Goal: Task Accomplishment & Management: Complete application form

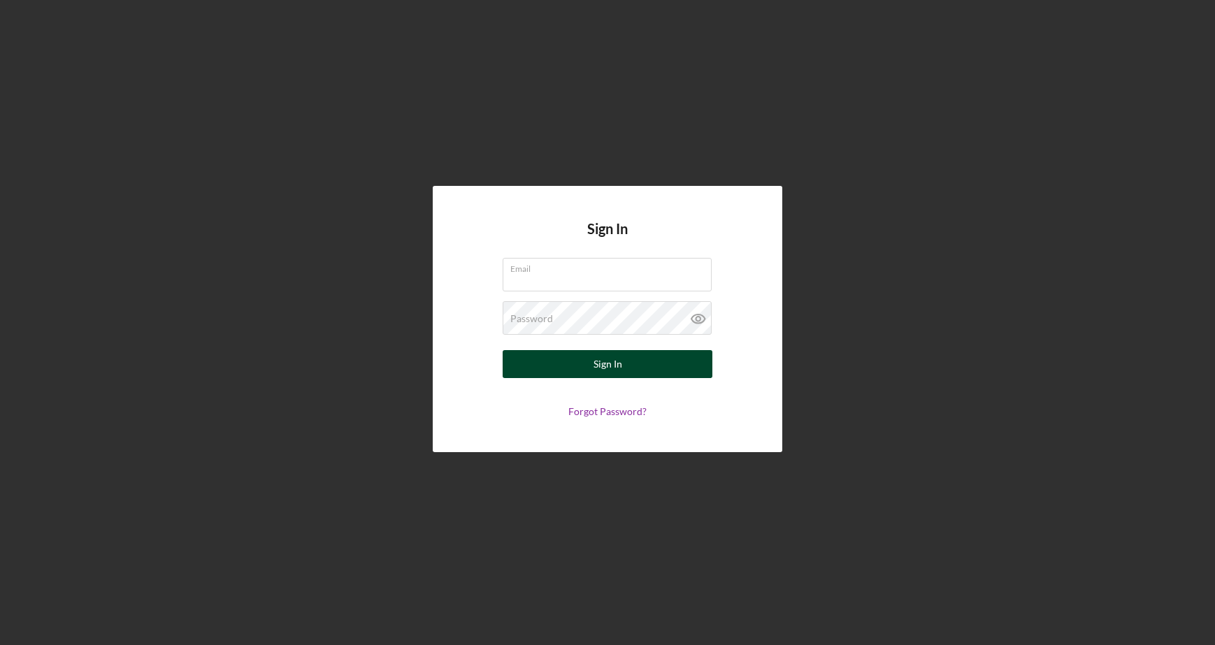
type input "[EMAIL_ADDRESS][DOMAIN_NAME]"
click at [637, 362] on button "Sign In" at bounding box center [608, 364] width 210 height 28
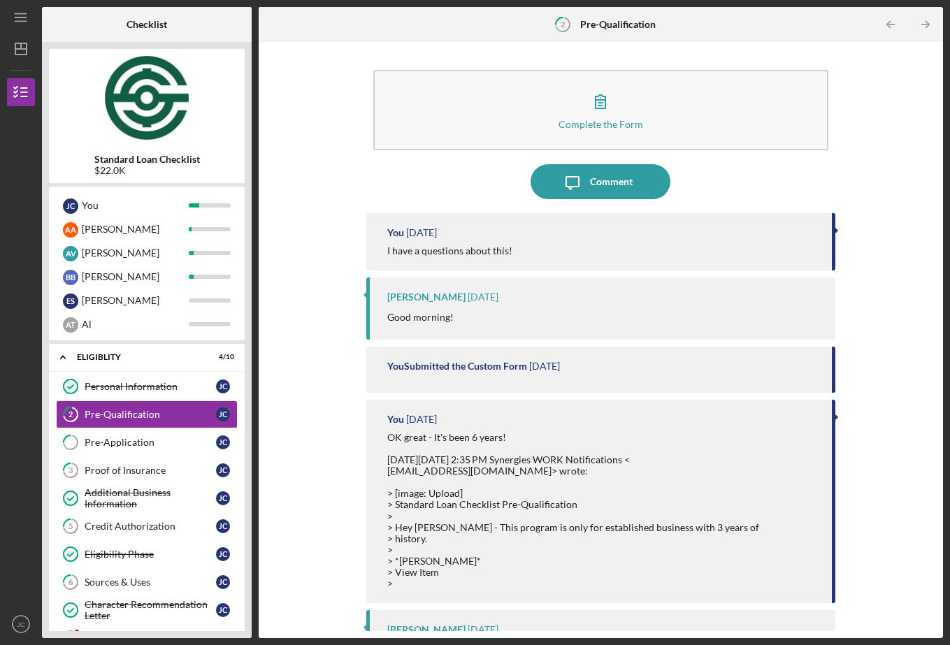
drag, startPoint x: 945, startPoint y: 240, endPoint x: 636, endPoint y: 237, distance: 309.0
click at [637, 238] on div "Icon/Menu 2 Pre-Qualification Checklist Standard Loan Checklist $22.0K J C You …" at bounding box center [475, 322] width 950 height 645
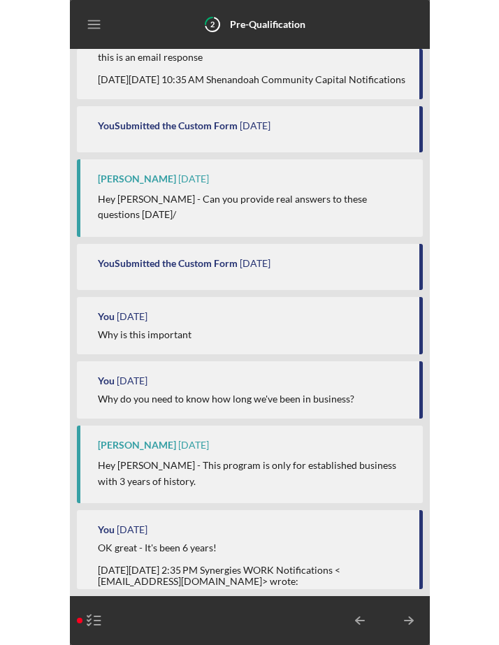
scroll to position [1191, 0]
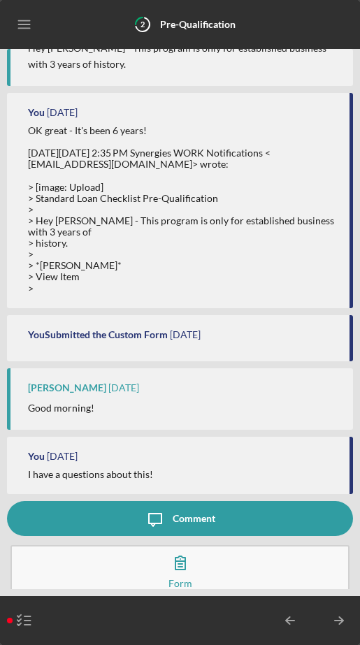
click at [180, 517] on div "Comment" at bounding box center [194, 518] width 43 height 35
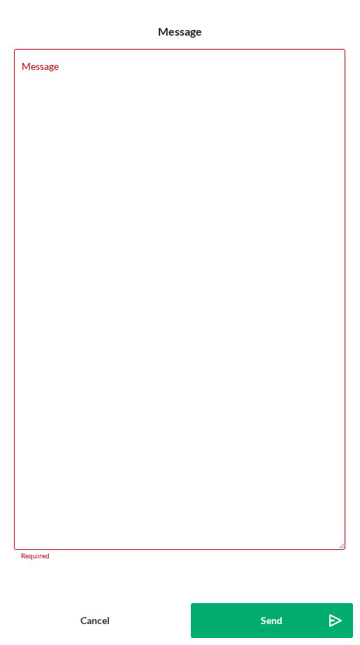
click at [99, 619] on div "Cancel" at bounding box center [94, 620] width 29 height 35
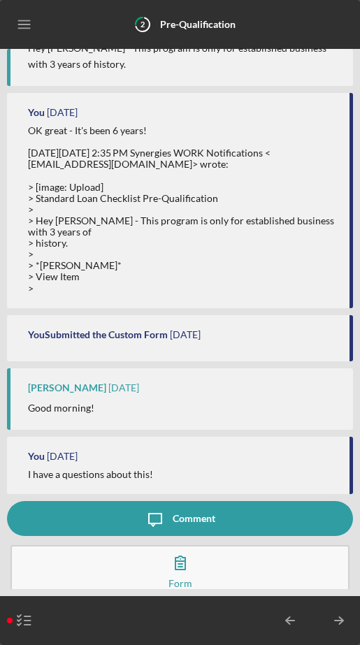
click at [176, 569] on icon "button" at bounding box center [180, 562] width 35 height 35
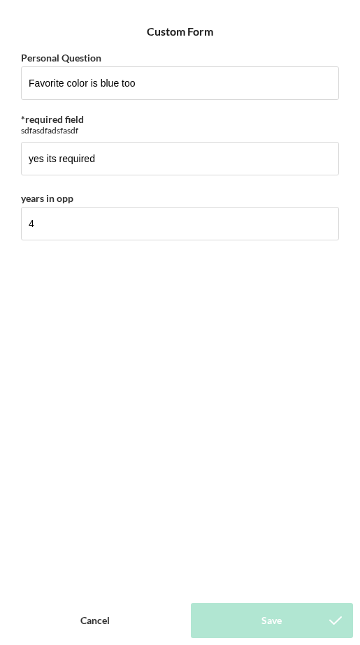
click at [98, 626] on div "Cancel" at bounding box center [94, 620] width 29 height 35
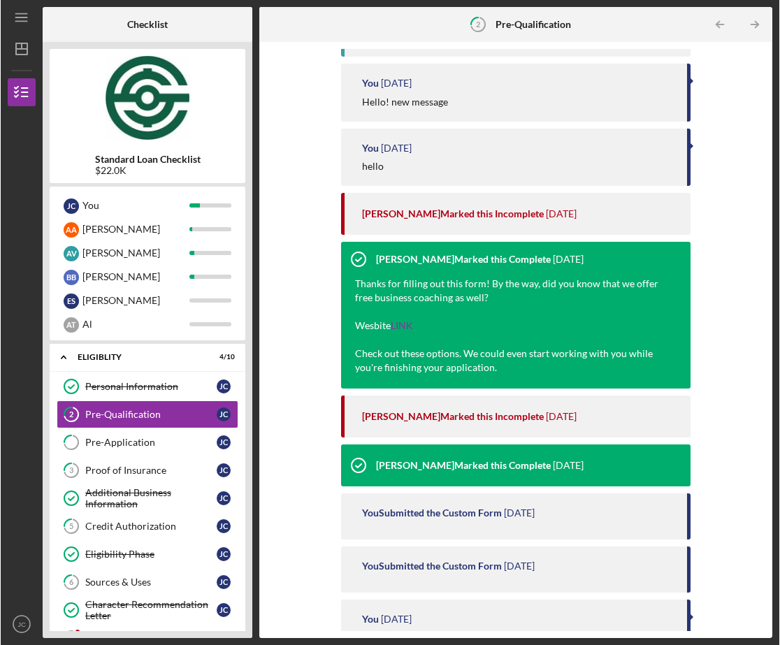
scroll to position [1119, 0]
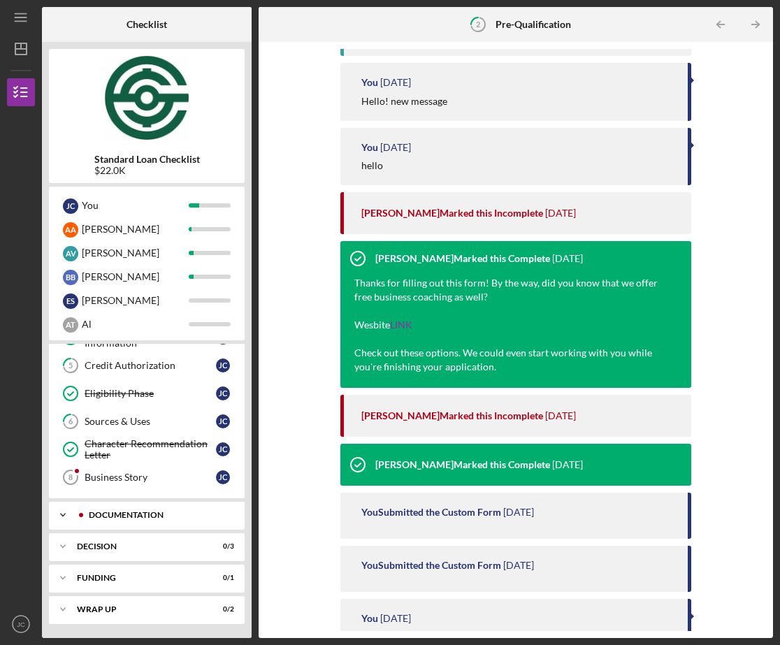
click at [130, 517] on div "Documentation" at bounding box center [158, 515] width 138 height 8
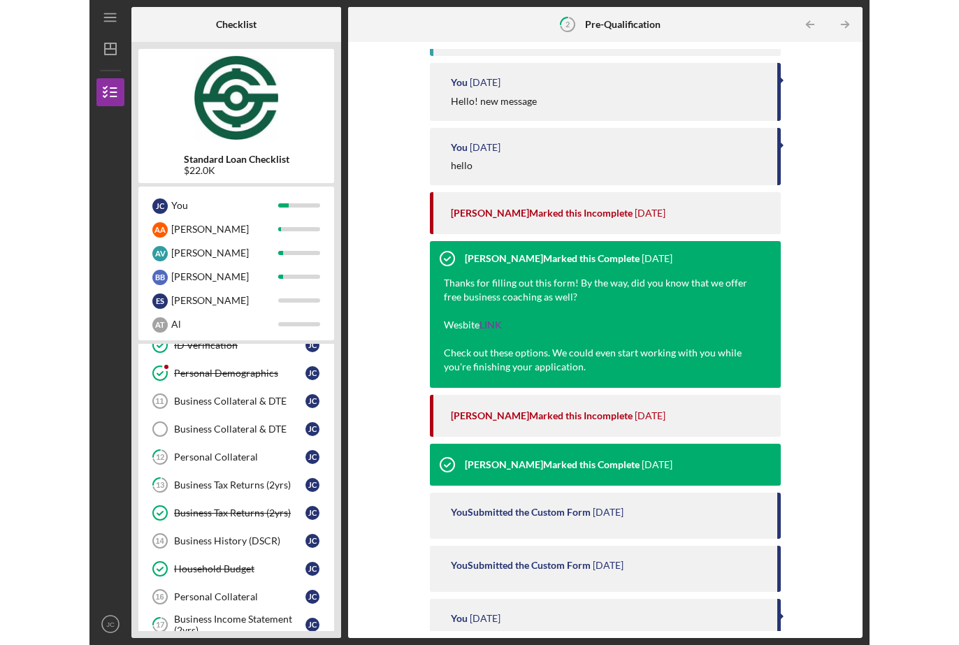
scroll to position [361, 0]
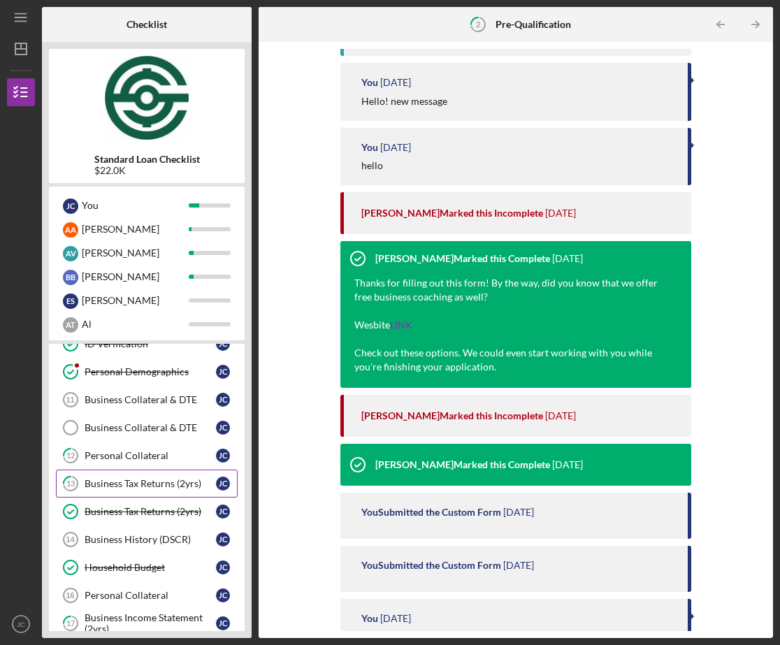
click at [127, 487] on div "Business Tax Returns (2yrs)" at bounding box center [150, 483] width 131 height 11
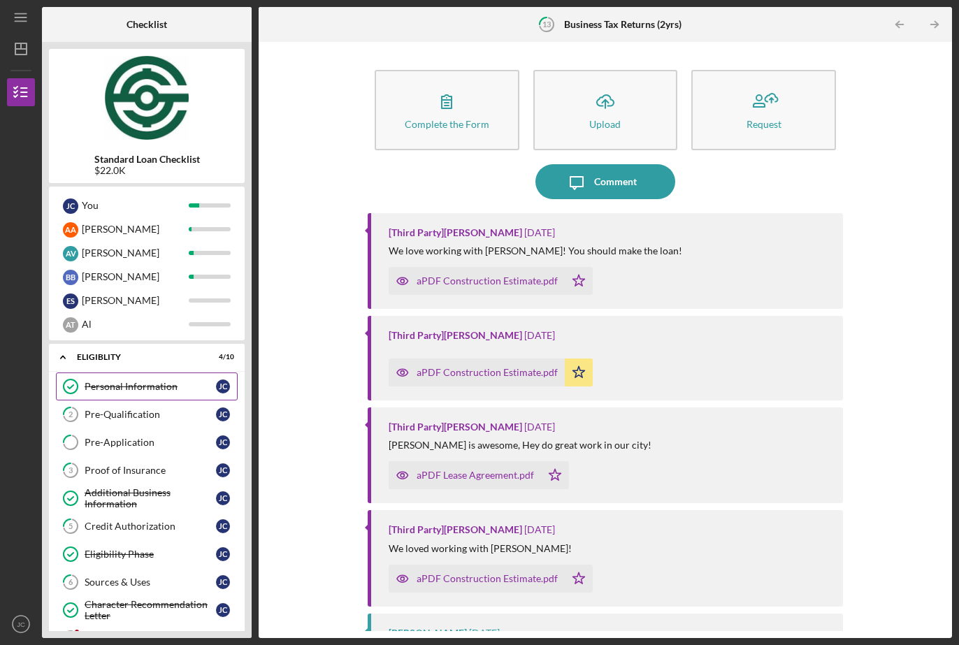
click at [157, 389] on div "Personal Information" at bounding box center [150, 386] width 131 height 11
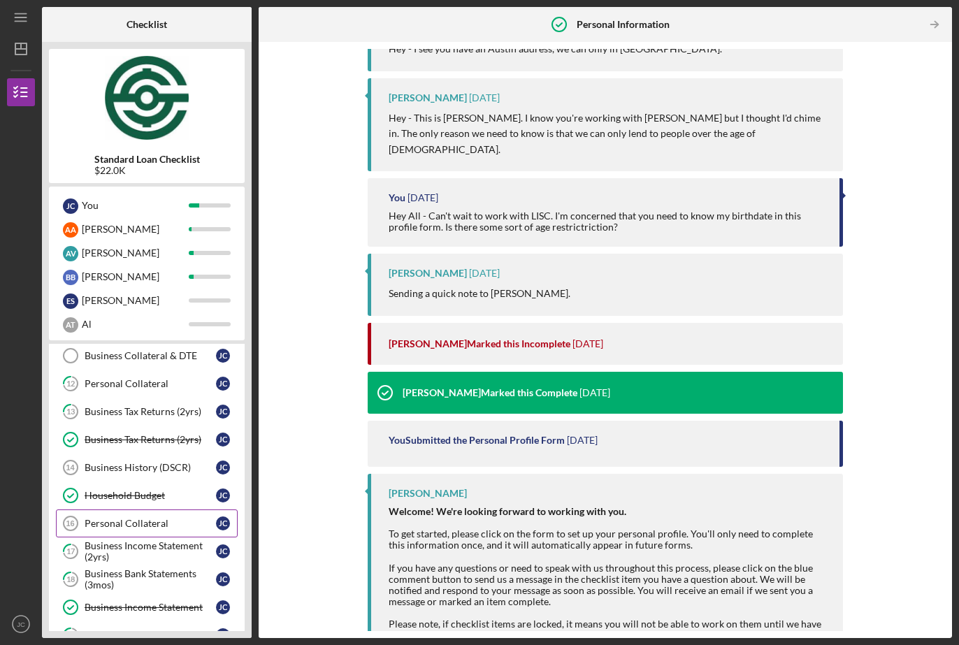
scroll to position [434, 0]
click at [143, 408] on div "Business Tax Returns (2yrs)" at bounding box center [150, 410] width 131 height 11
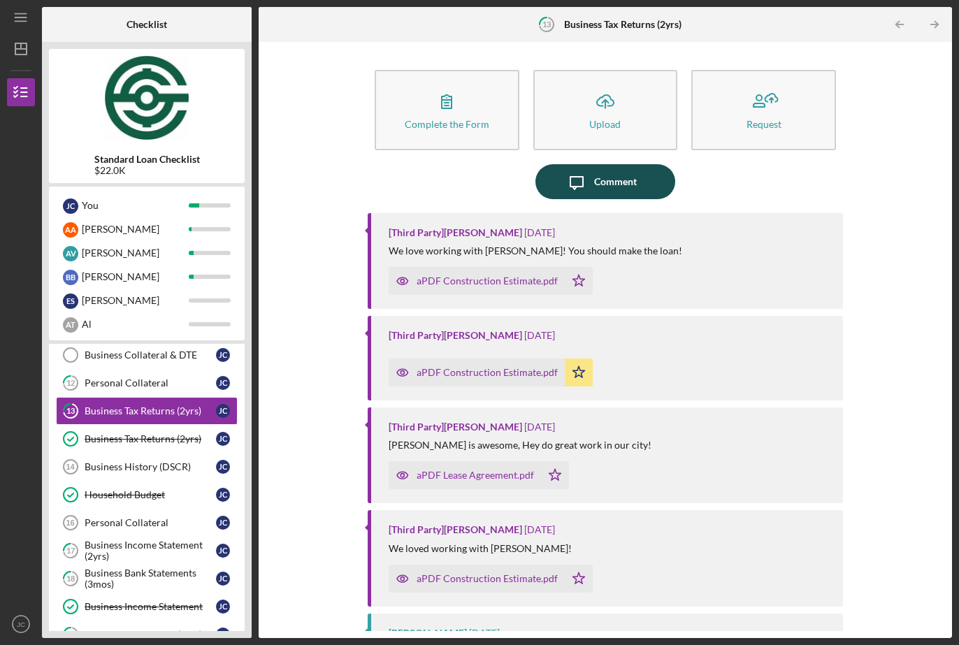
click at [587, 189] on icon "Icon/Message" at bounding box center [576, 181] width 35 height 35
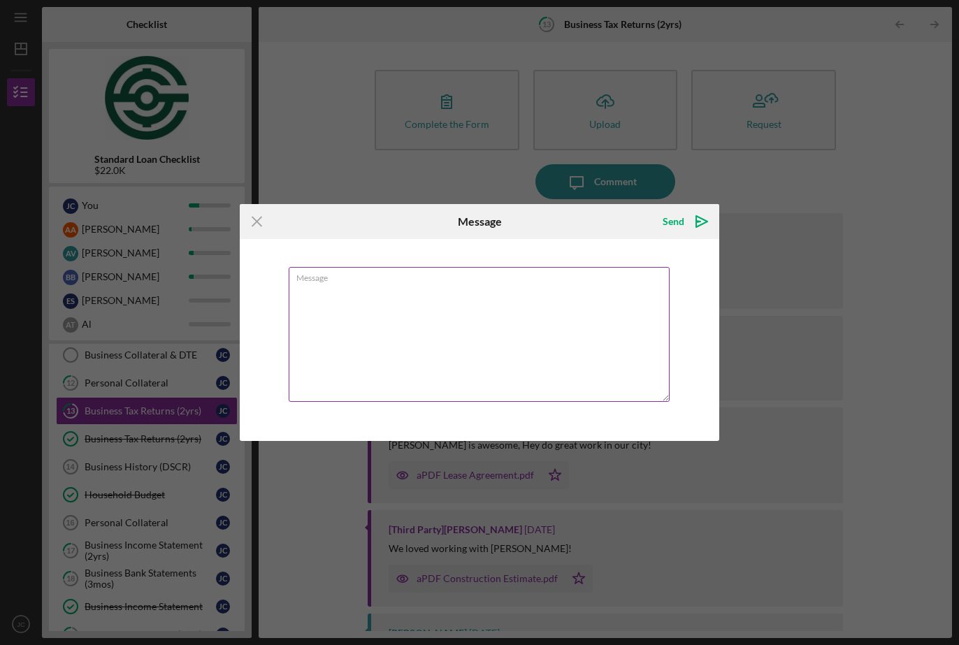
click at [508, 288] on textarea "Message" at bounding box center [479, 334] width 381 height 135
type textarea "Hey - How many years do you need?"
click at [668, 225] on div "Send" at bounding box center [674, 222] width 22 height 28
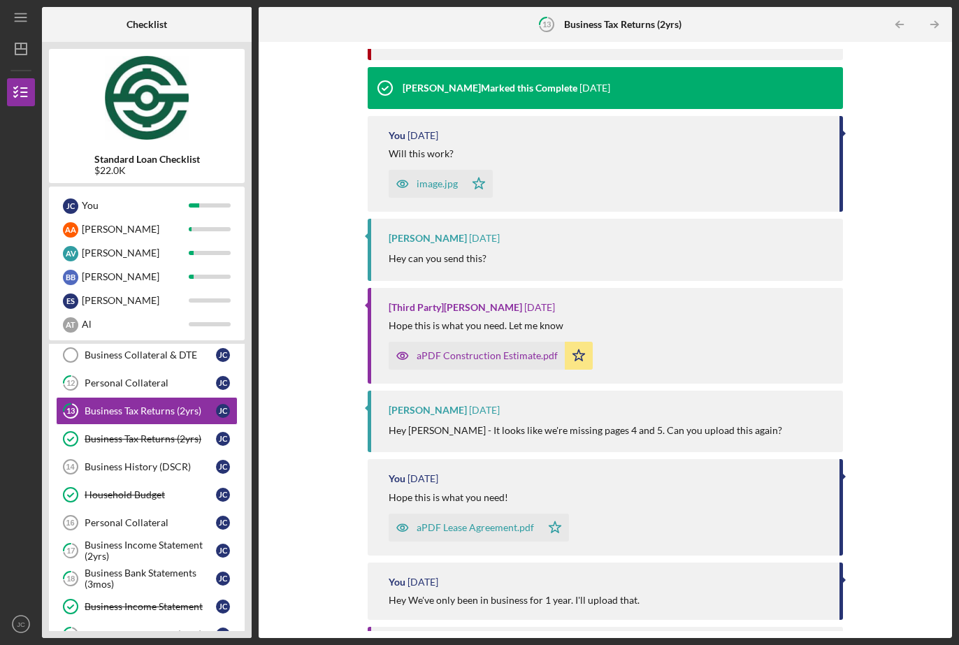
scroll to position [3811, 0]
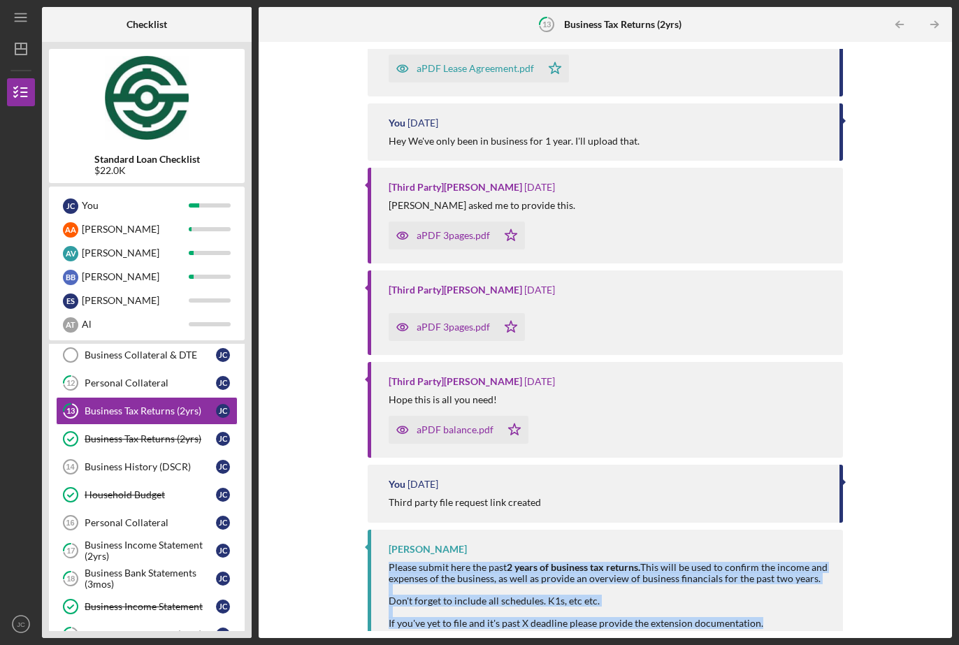
drag, startPoint x: 387, startPoint y: 547, endPoint x: 774, endPoint y: 617, distance: 393.6
click at [774, 617] on div "[PERSON_NAME] Please submit here the past 2 years of business tax returns. This…" at bounding box center [605, 588] width 475 height 117
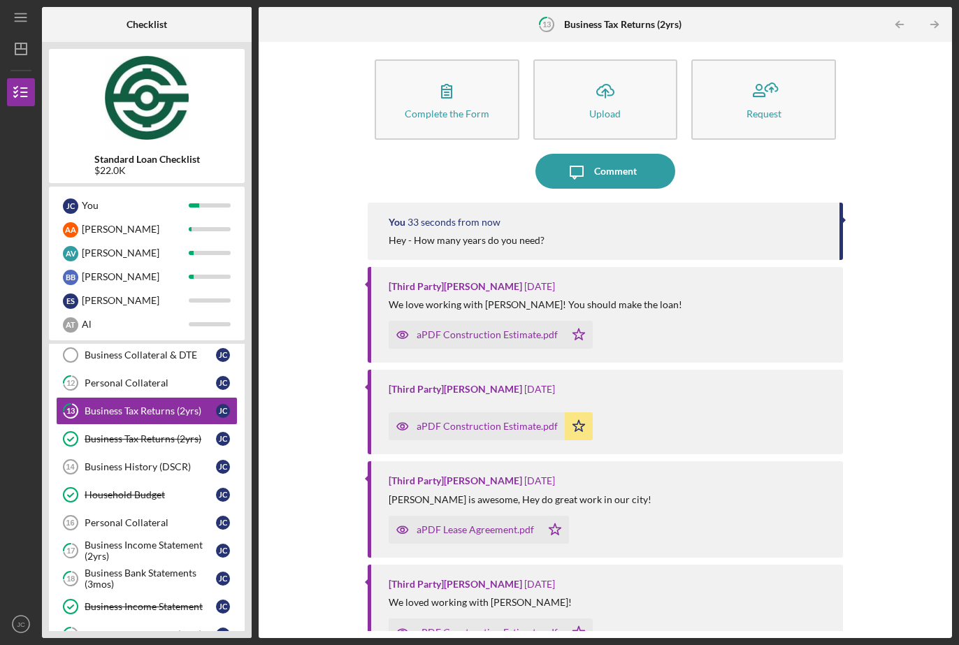
scroll to position [0, 0]
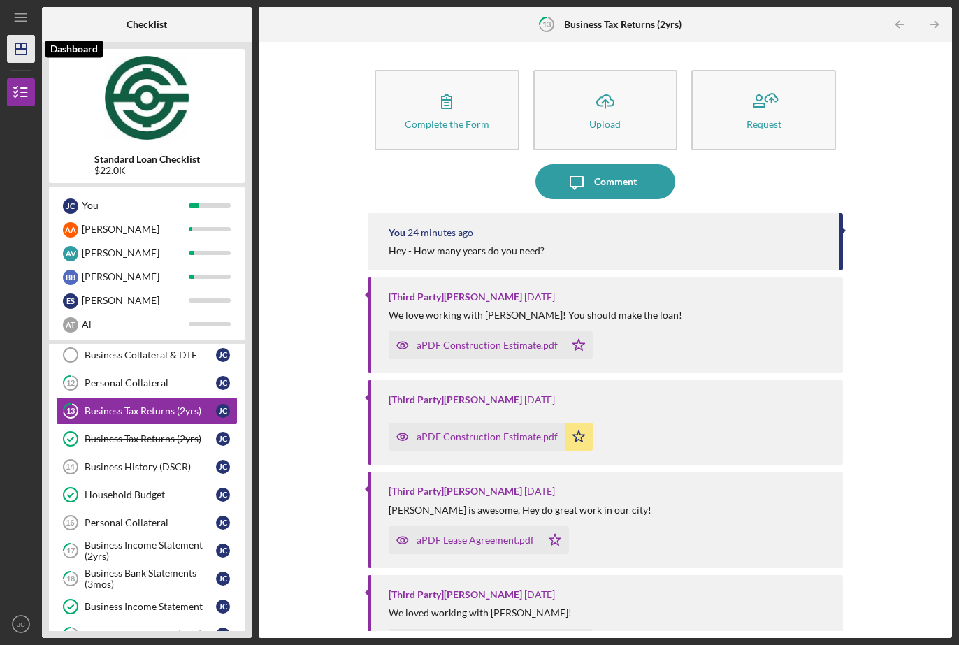
click at [22, 46] on icon "Icon/Dashboard" at bounding box center [20, 48] width 35 height 35
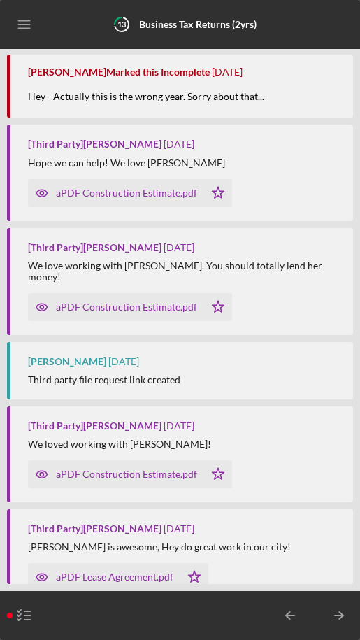
scroll to position [3854, 0]
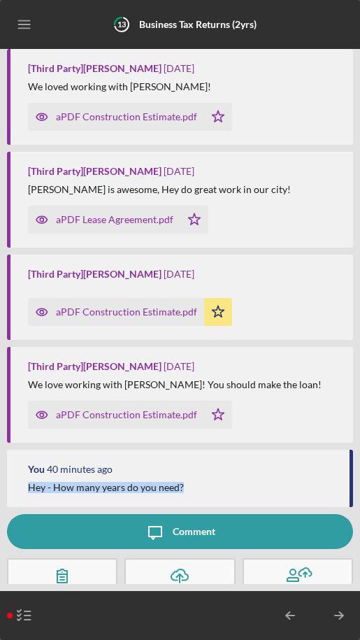
drag, startPoint x: 25, startPoint y: 463, endPoint x: 240, endPoint y: 459, distance: 214.7
click at [238, 465] on div "You 40 minutes ago Hey - How many years do you need?" at bounding box center [180, 478] width 346 height 57
click at [173, 519] on div "Comment" at bounding box center [194, 531] width 43 height 35
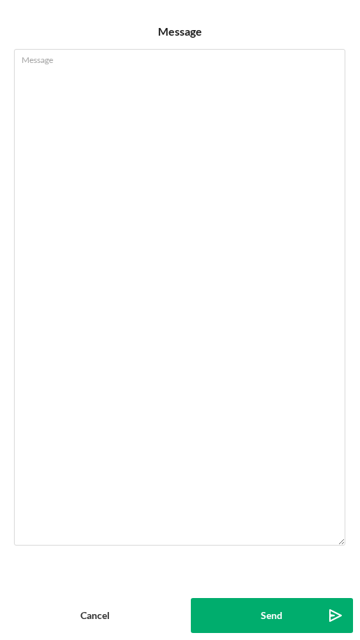
click at [103, 610] on div "Cancel" at bounding box center [94, 615] width 29 height 35
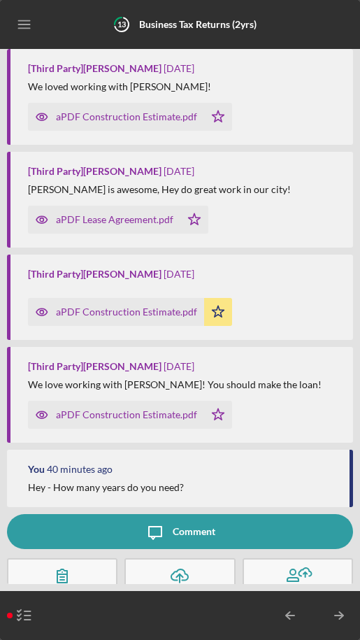
click at [65, 558] on icon "button" at bounding box center [62, 575] width 35 height 35
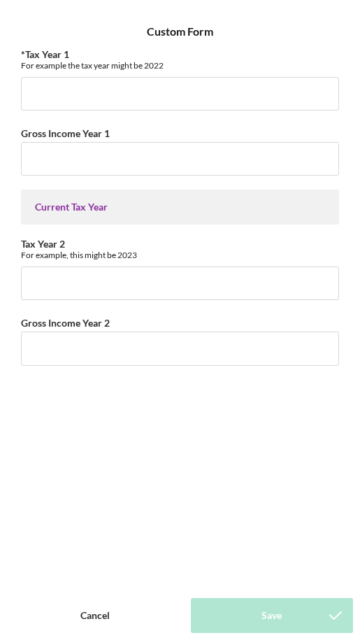
click at [115, 620] on button "Cancel" at bounding box center [95, 615] width 177 height 35
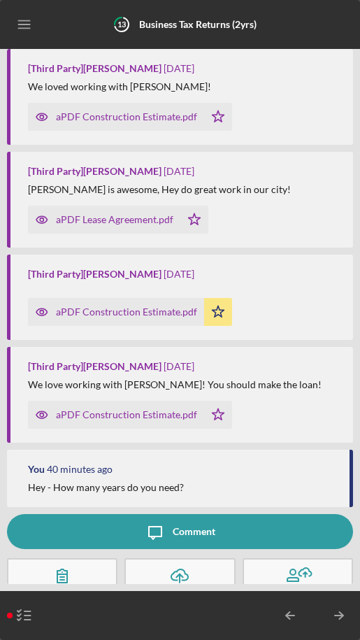
click at [183, 593] on div "Upload" at bounding box center [179, 596] width 31 height 7
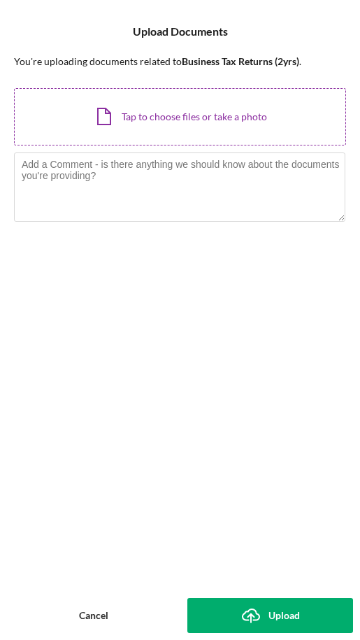
click at [168, 128] on div "Icon/Document Browse or drag files here (max 100MB total) Tap to choose files o…" at bounding box center [180, 116] width 332 height 57
click at [175, 115] on div "Icon/Document Browse or drag files here (max 100MB total) Tap to choose files o…" at bounding box center [180, 116] width 332 height 57
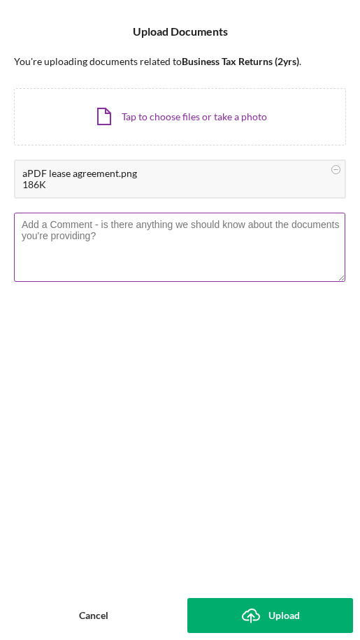
click at [89, 248] on textarea at bounding box center [179, 247] width 331 height 69
type textarea "H"
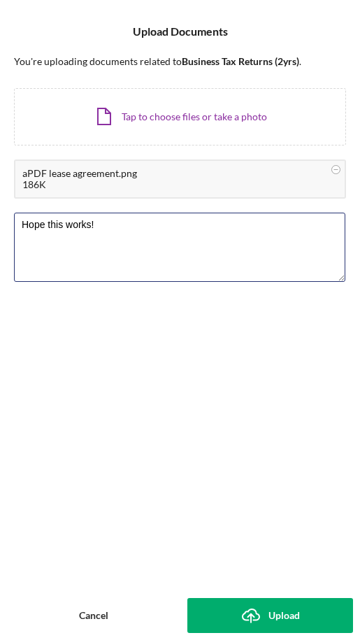
type textarea "Hope this works!"
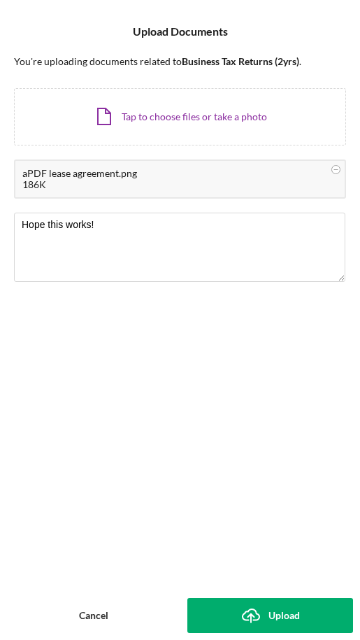
click at [257, 608] on icon "Icon/Upload" at bounding box center [251, 615] width 35 height 35
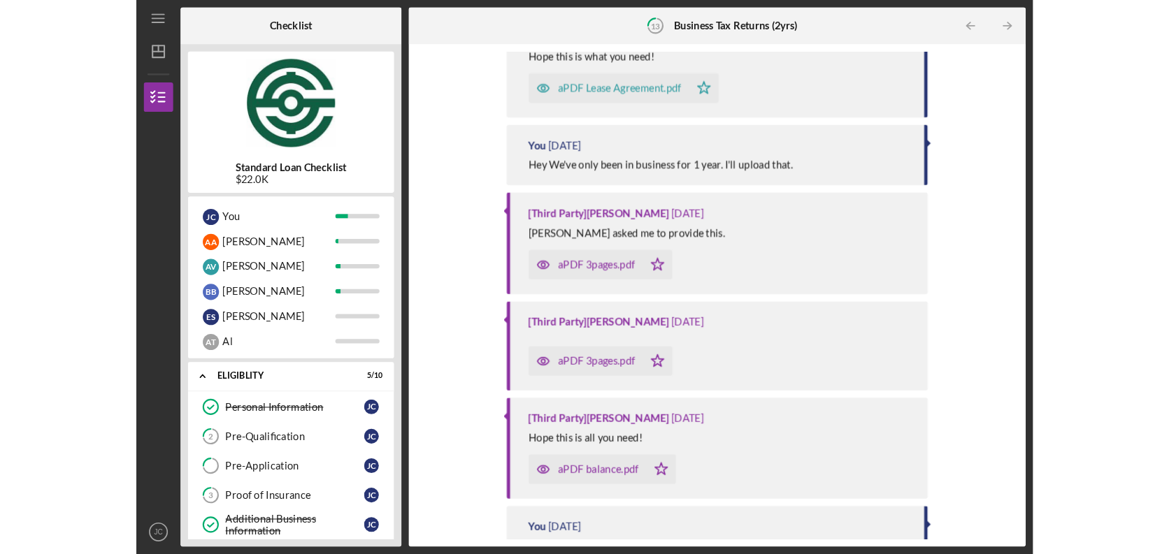
scroll to position [3920, 0]
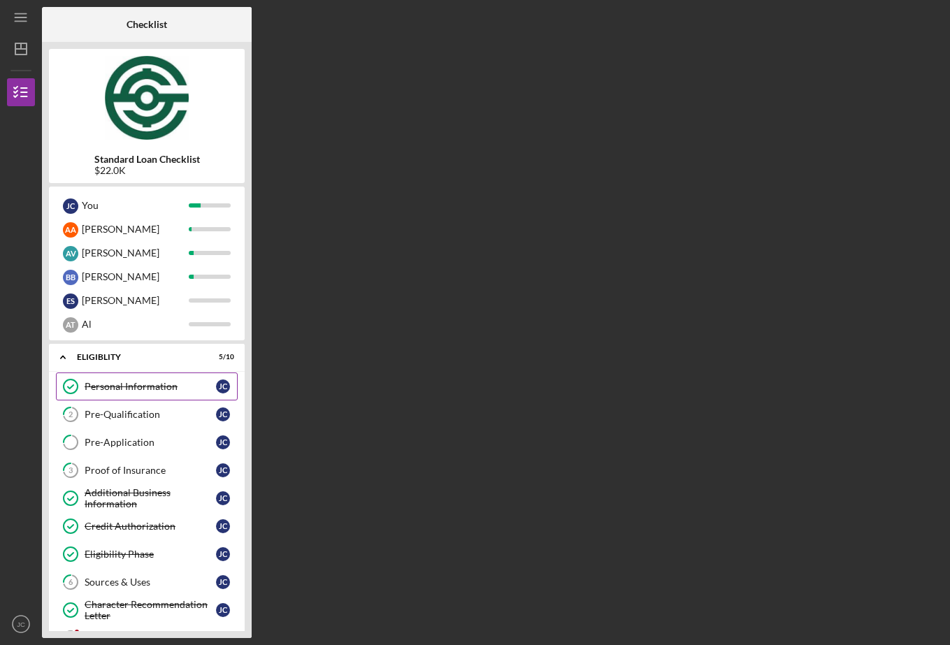
click at [141, 387] on div "Personal Information" at bounding box center [150, 386] width 131 height 11
